Goal: Task Accomplishment & Management: Use online tool/utility

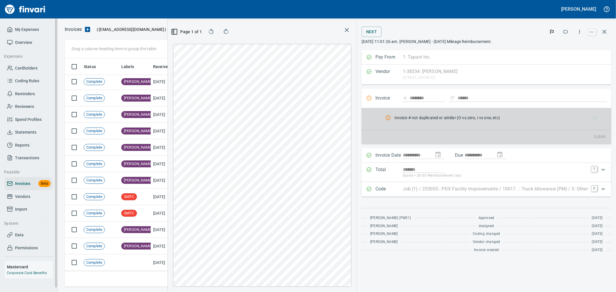
scroll to position [219, 391]
click at [25, 209] on span "Import" at bounding box center [21, 209] width 12 height 7
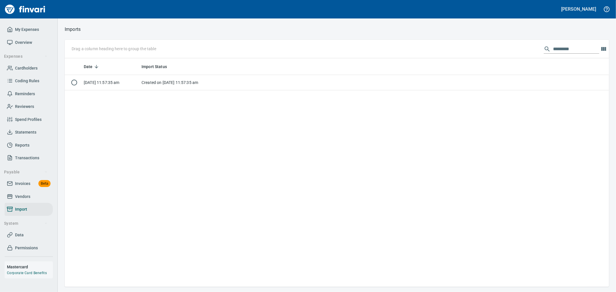
scroll to position [224, 535]
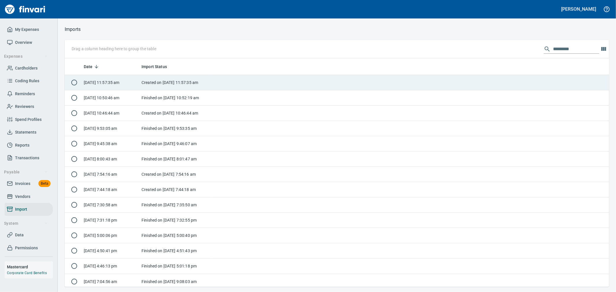
click at [162, 82] on td "Created on [DATE] 11:57:35 am" at bounding box center [175, 82] width 72 height 15
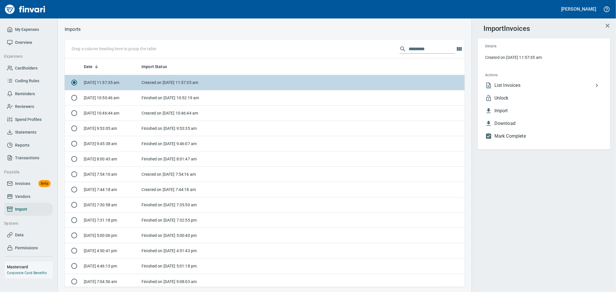
scroll to position [224, 391]
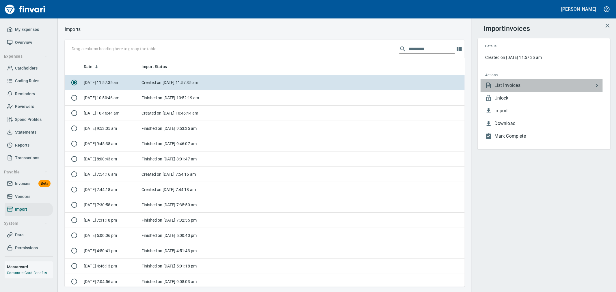
click at [513, 88] on span "List Invoices" at bounding box center [544, 85] width 99 height 7
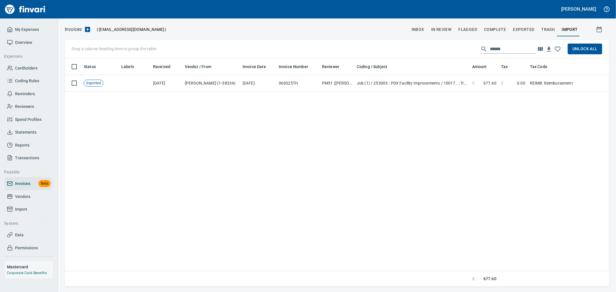
scroll to position [224, 540]
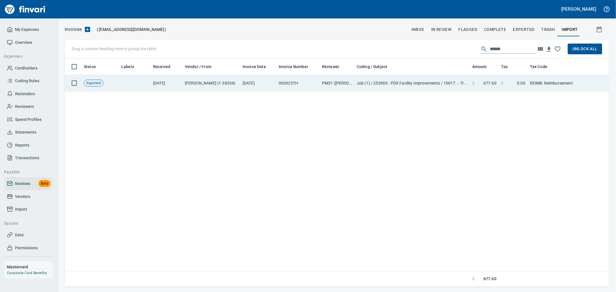
click at [269, 86] on td "[DATE]" at bounding box center [258, 83] width 36 height 16
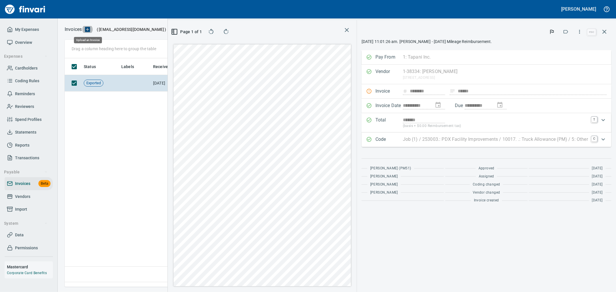
scroll to position [219, 395]
click at [580, 33] on icon "button" at bounding box center [580, 32] width 6 height 6
click at [570, 59] on span "Download" at bounding box center [578, 61] width 55 height 7
